Goal: Information Seeking & Learning: Find specific fact

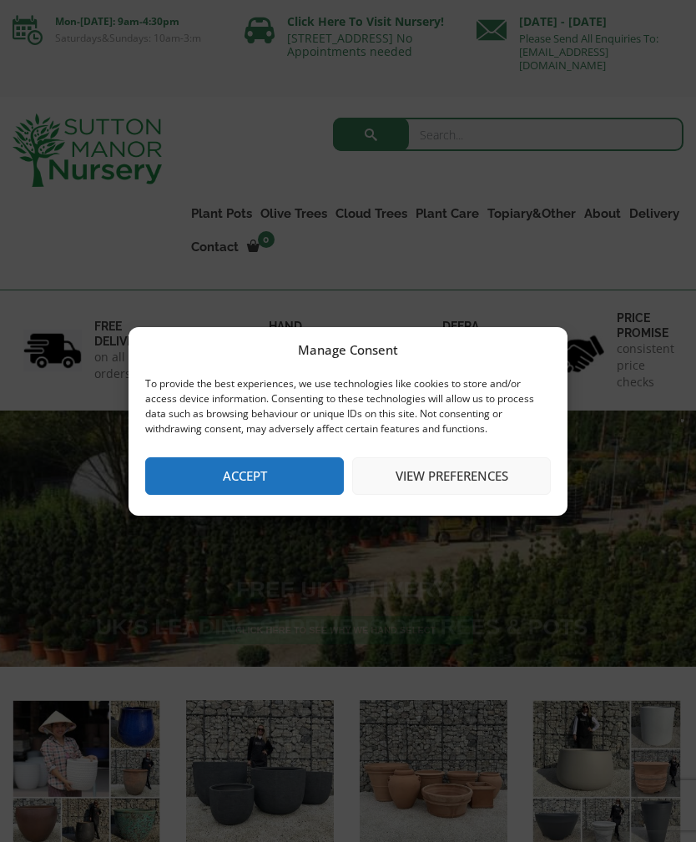
click at [272, 467] on button "Accept" at bounding box center [244, 476] width 199 height 38
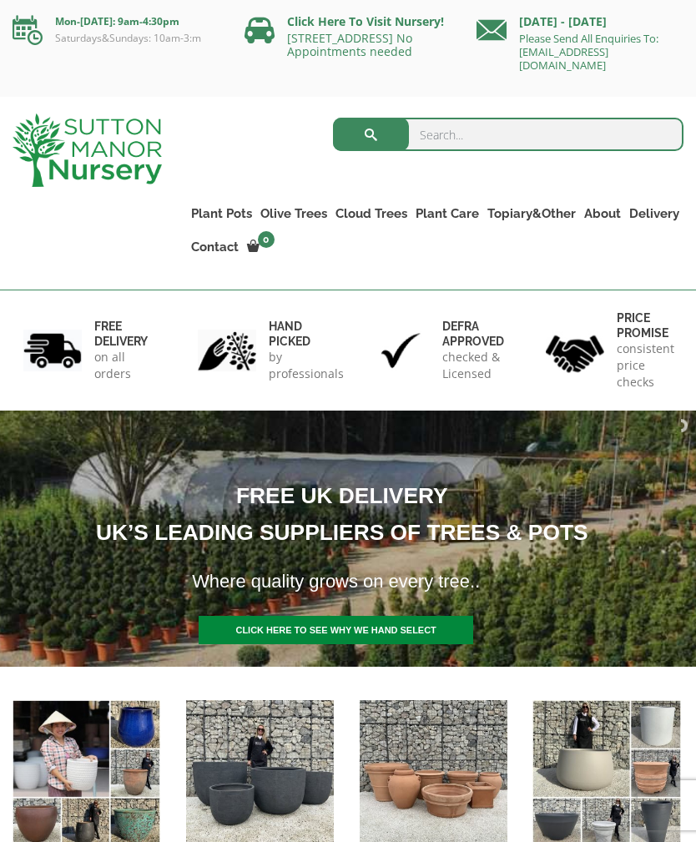
click at [467, 130] on input "search" at bounding box center [508, 134] width 351 height 33
type input "Abelia"
click at [375, 127] on button "submit" at bounding box center [371, 134] width 76 height 33
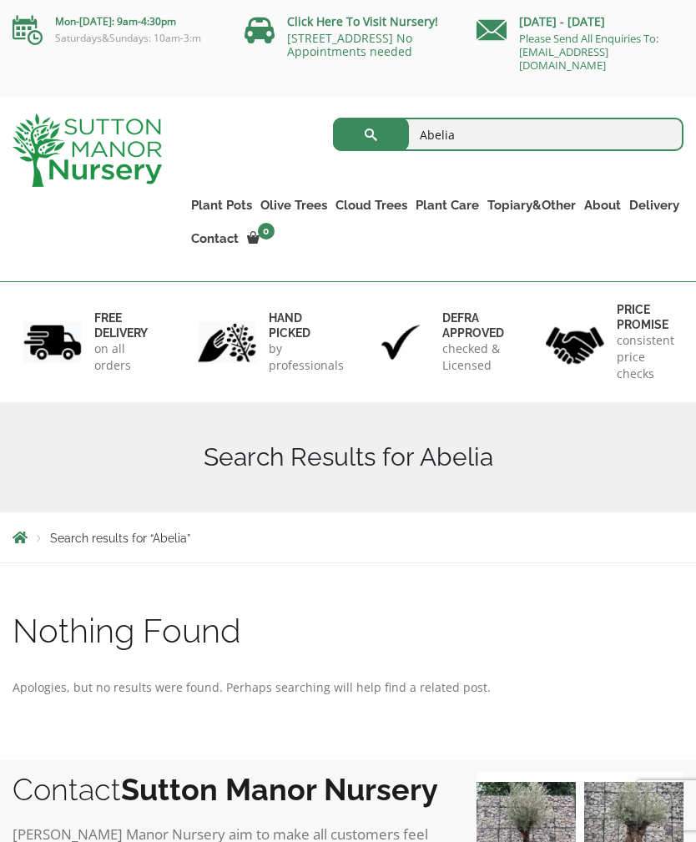
click at [492, 136] on input "Abelia" at bounding box center [508, 134] width 351 height 33
type input "Abeli"
click at [370, 134] on button "submit" at bounding box center [371, 134] width 76 height 33
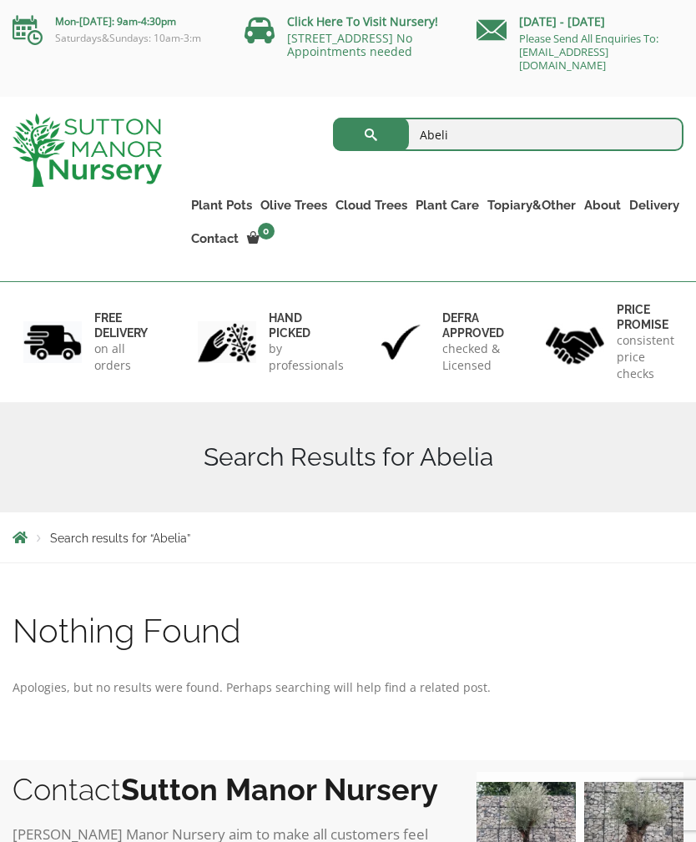
click at [370, 134] on button "submit" at bounding box center [371, 134] width 76 height 33
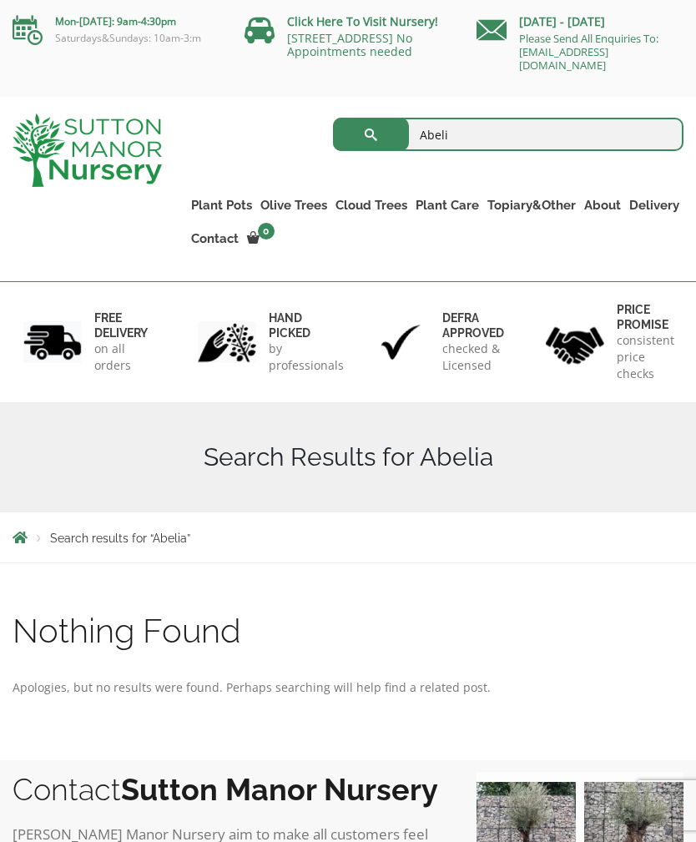
click at [370, 134] on button "submit" at bounding box center [371, 134] width 76 height 33
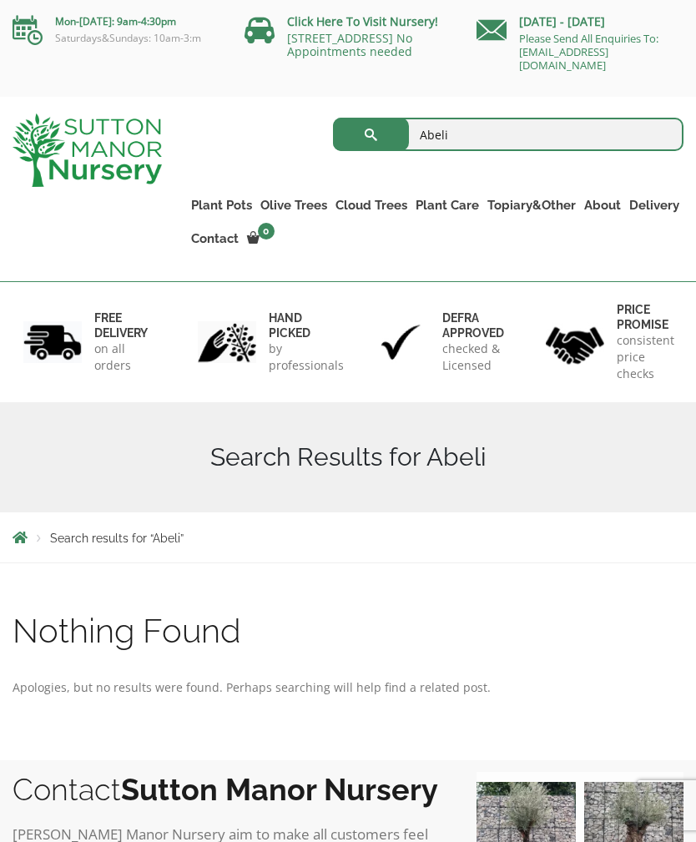
click at [487, 130] on input "Abeli" at bounding box center [508, 134] width 351 height 33
click at [370, 134] on button "submit" at bounding box center [371, 134] width 76 height 33
click at [464, 134] on input "Abeli" at bounding box center [508, 134] width 351 height 33
click at [370, 134] on button "submit" at bounding box center [371, 134] width 76 height 33
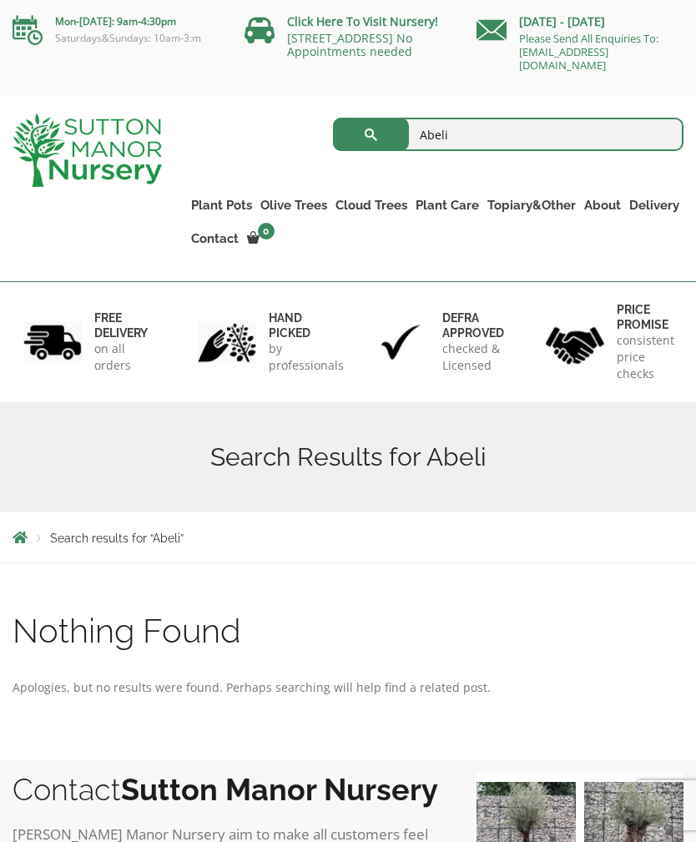
click at [495, 140] on input "Abeli" at bounding box center [508, 134] width 351 height 33
type input "A"
type input "Viburnum [PERSON_NAME]"
click at [392, 133] on button "submit" at bounding box center [371, 134] width 76 height 33
